Goal: Task Accomplishment & Management: Complete application form

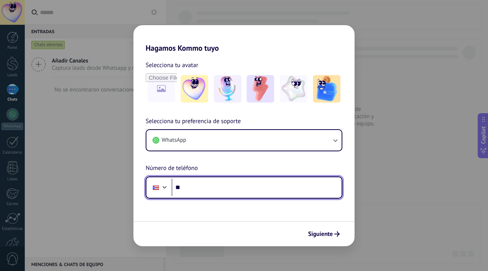
click at [266, 185] on input "**" at bounding box center [256, 188] width 170 height 18
type input "**"
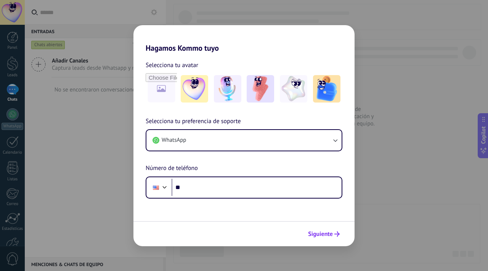
click at [326, 236] on span "Siguiente" at bounding box center [320, 233] width 25 height 5
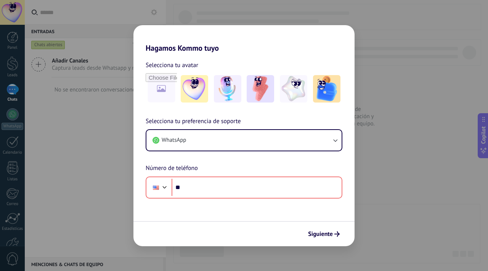
click at [380, 154] on div "Hagamos Kommo tuyo Selecciona tu avatar Selecciona tu preferencia de soporte Wh…" at bounding box center [244, 135] width 488 height 271
click at [259, 154] on div "Selecciona tu preferencia de soporte WhatsApp Número de teléfono Phone **" at bounding box center [243, 158] width 221 height 82
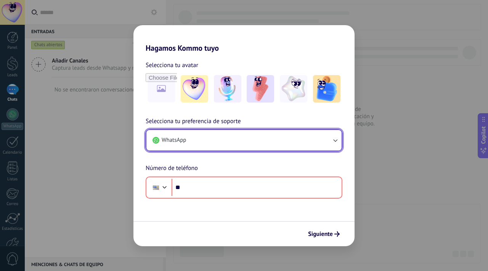
click at [250, 139] on button "WhatsApp" at bounding box center [243, 140] width 195 height 21
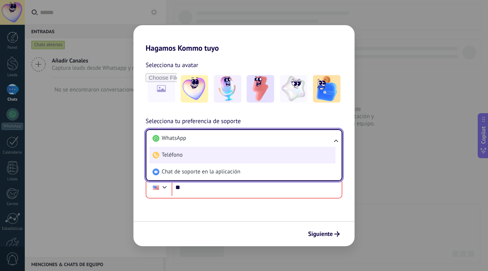
click at [244, 157] on li "Teléfono" at bounding box center [242, 155] width 186 height 17
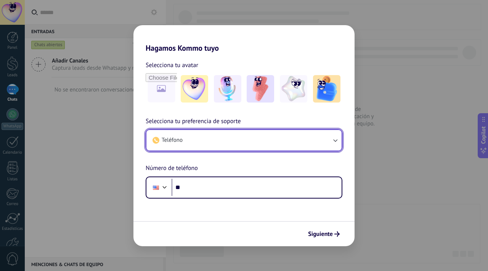
click at [281, 143] on button "Teléfono" at bounding box center [243, 140] width 195 height 21
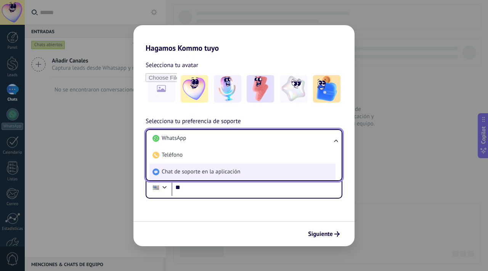
click at [256, 166] on li "Chat de soporte en la aplicación" at bounding box center [242, 171] width 186 height 17
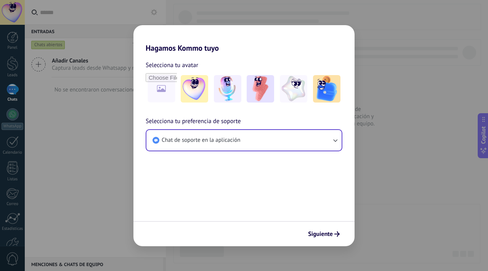
click at [50, 128] on div "Hagamos Kommo tuyo Selecciona tu avatar Selecciona tu preferencia de soporte Ch…" at bounding box center [244, 135] width 488 height 271
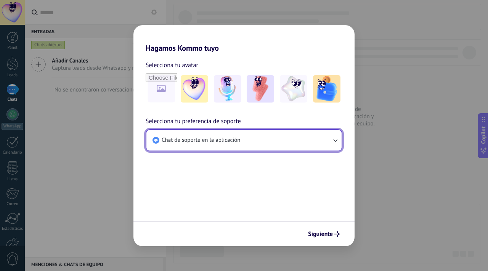
click at [218, 149] on button "Chat de soporte en la aplicación" at bounding box center [243, 140] width 195 height 21
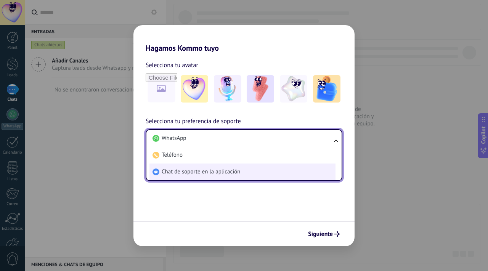
click at [197, 164] on li "Chat de soporte en la aplicación" at bounding box center [242, 171] width 186 height 17
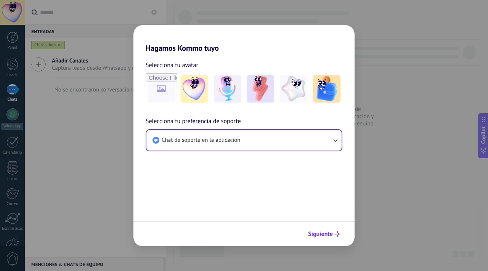
click at [318, 233] on span "Siguiente" at bounding box center [320, 233] width 25 height 5
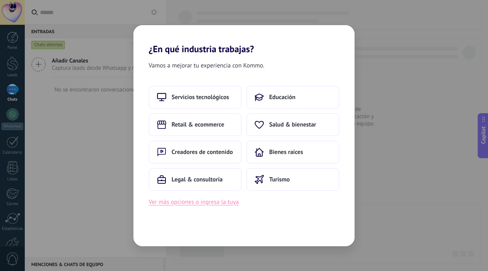
click at [191, 202] on button "Ver más opciones o ingresa la tuya" at bounding box center [194, 202] width 90 height 10
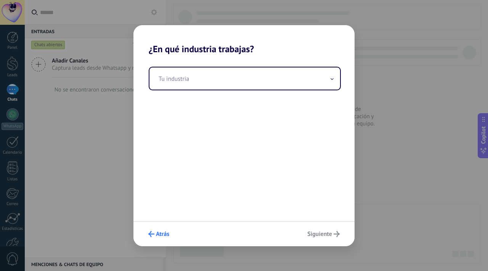
click at [163, 239] on button "Atrás" at bounding box center [159, 234] width 28 height 13
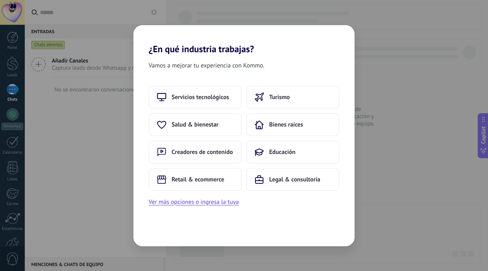
click at [138, 230] on div "Vamos a mejorar tu experiencia con Kommo. Servicios tecnológicos Turismo Salud …" at bounding box center [243, 150] width 221 height 192
click at [96, 225] on div "¿En qué industria trabajas? Vamos a mejorar tu experiencia con Kommo. Servicios…" at bounding box center [244, 135] width 488 height 271
